Goal: Obtain resource: Obtain resource

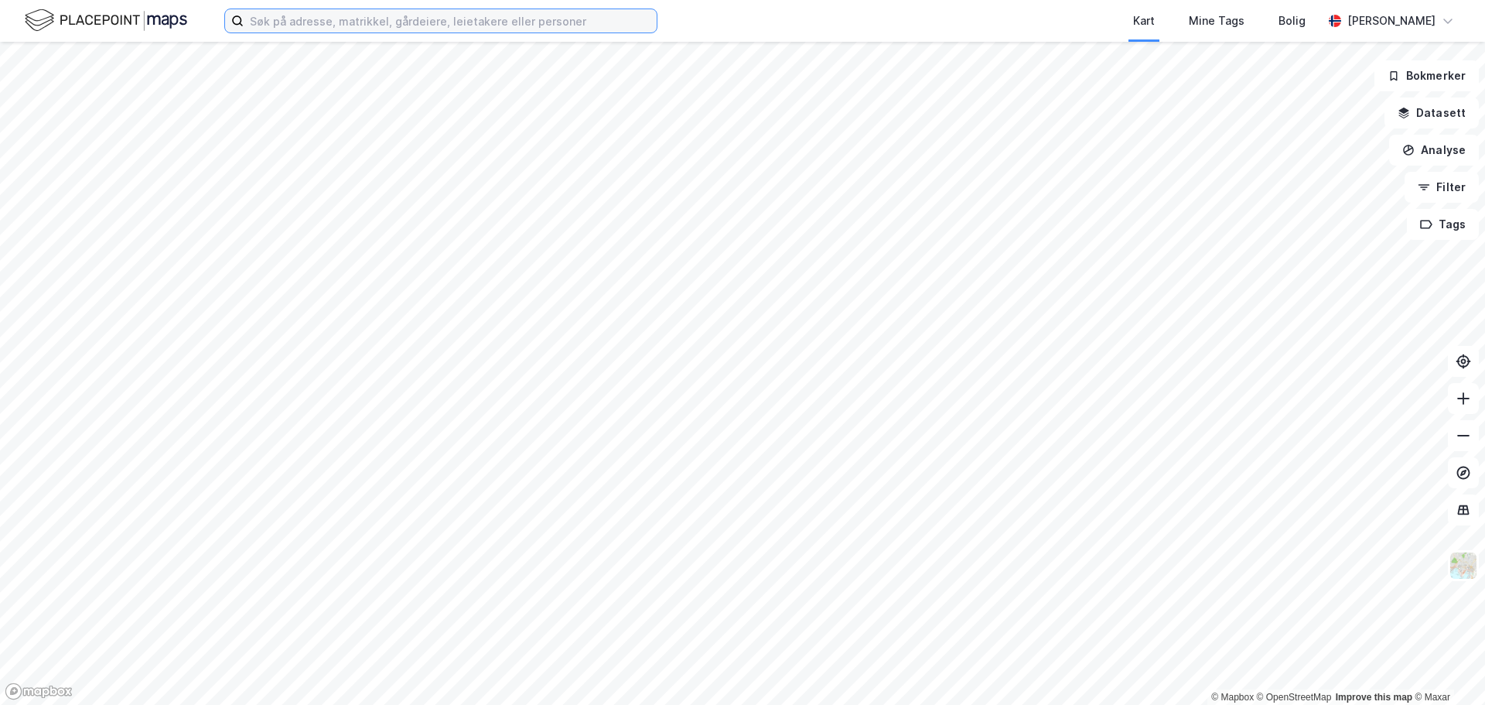
click at [331, 26] on input at bounding box center [450, 20] width 413 height 23
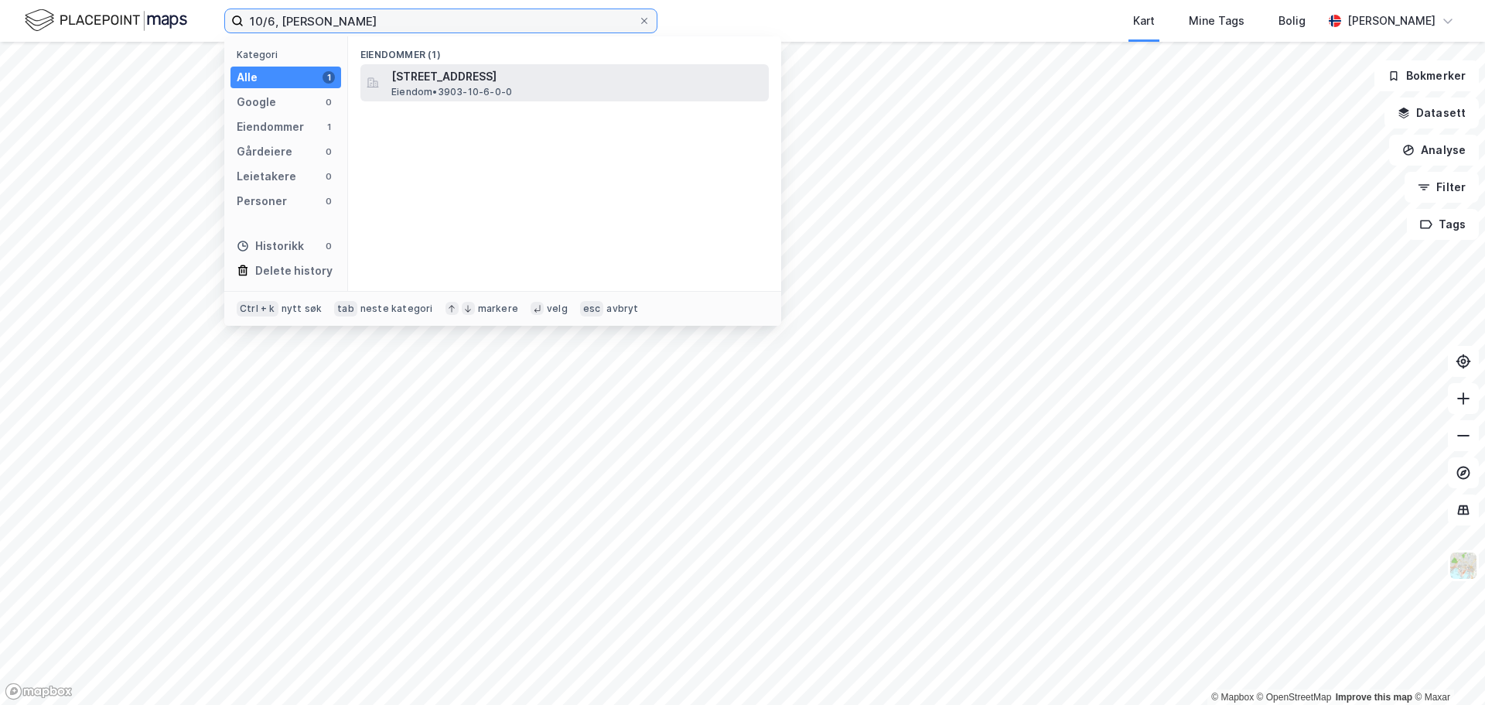
type input "10/6, holmes"
click at [453, 82] on span "Våleveien 46, 3083, HOLMESTRAND, HOLMESTRAND" at bounding box center [576, 76] width 371 height 19
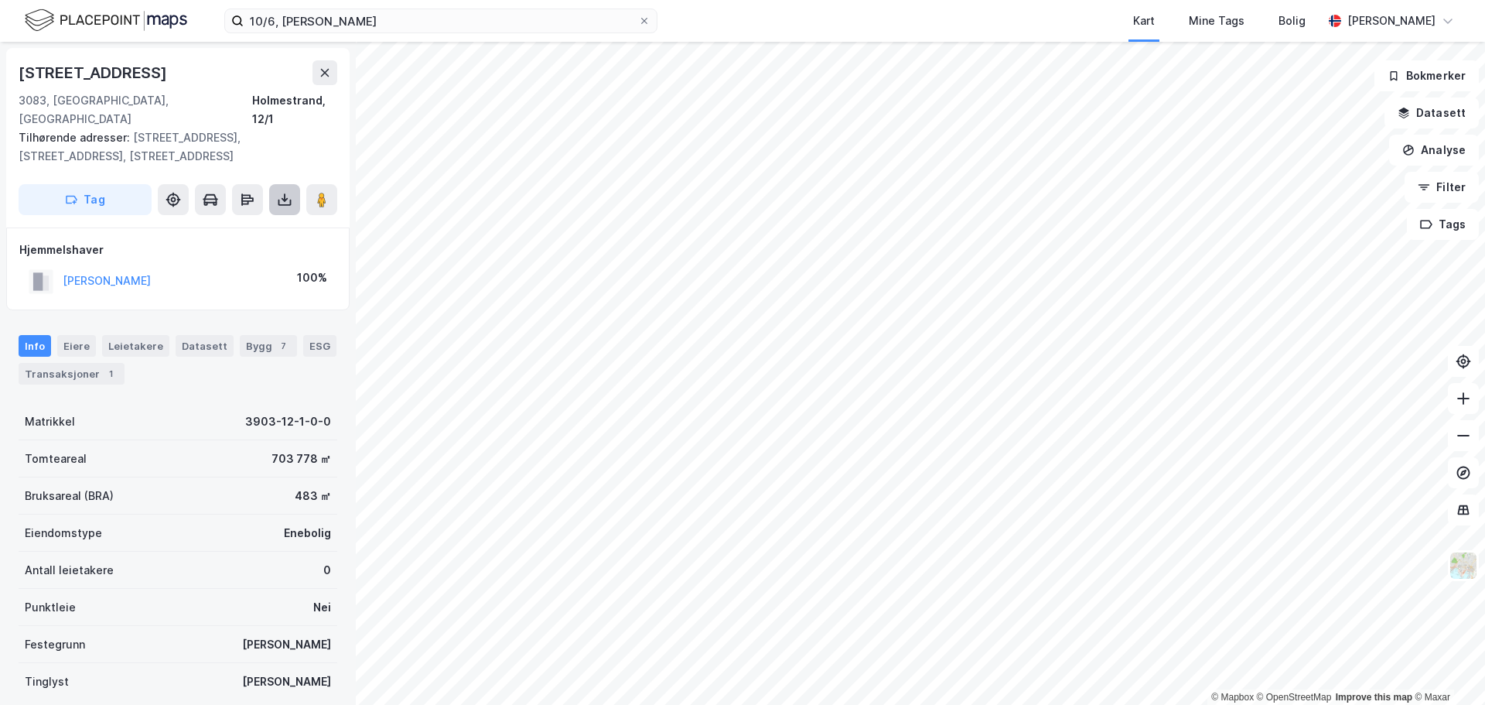
click at [276, 184] on button at bounding box center [284, 199] width 31 height 31
click at [249, 224] on div "Last ned grunnbok" at bounding box center [208, 230] width 90 height 12
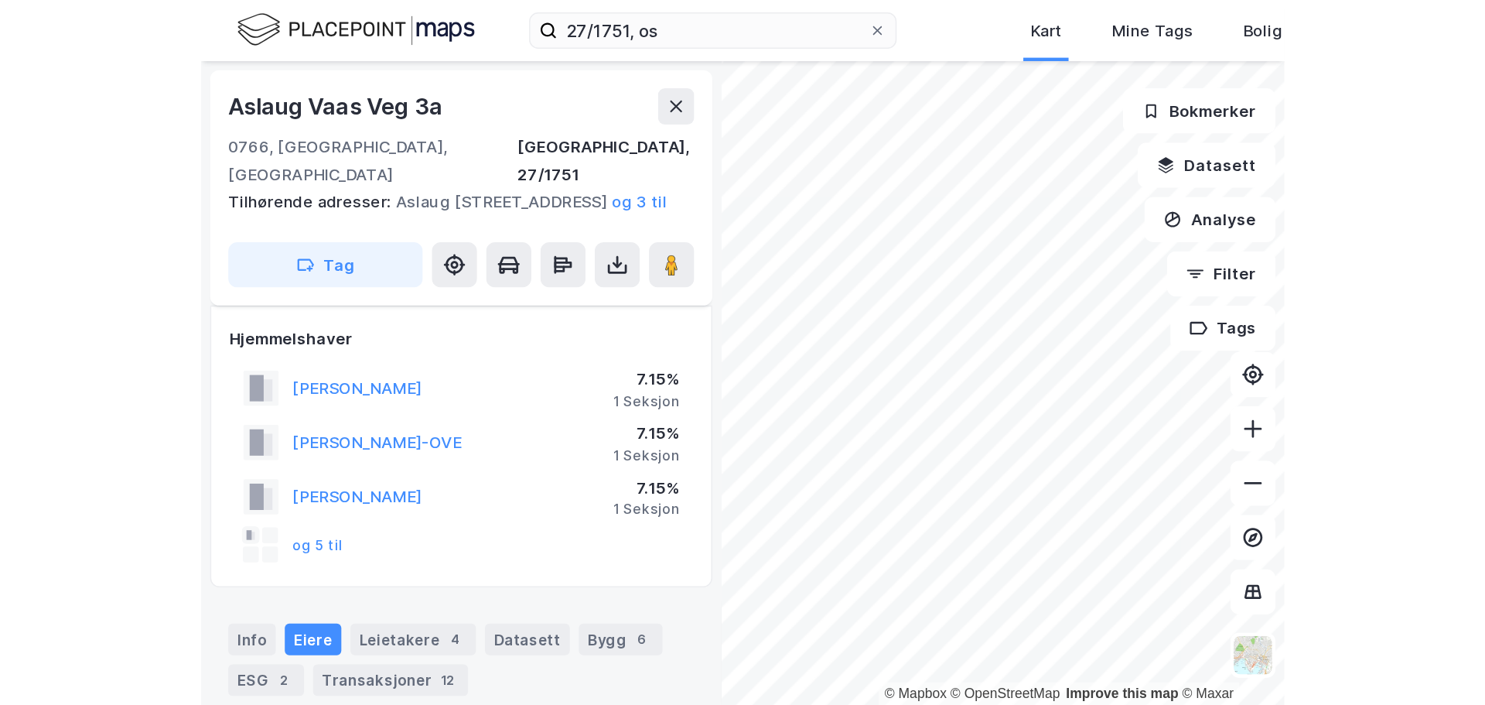
scroll to position [209, 0]
